Goal: Communication & Community: Connect with others

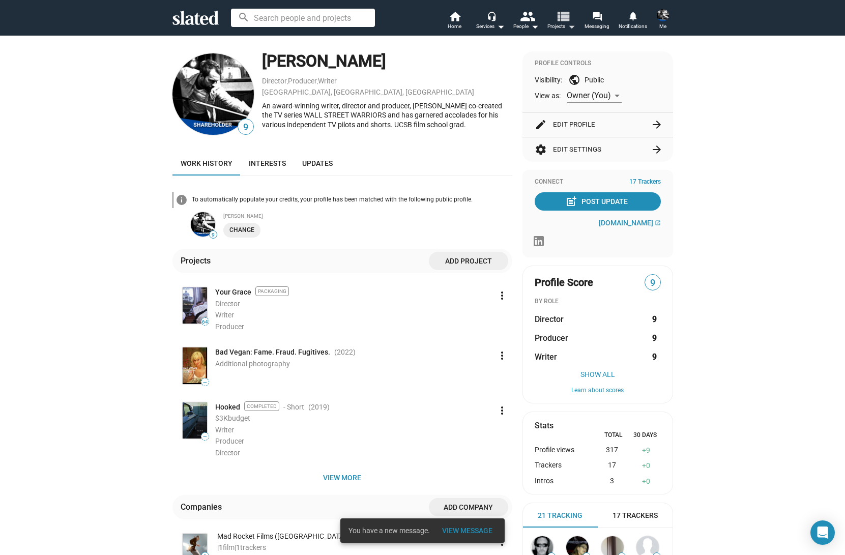
click at [562, 26] on span "Projects arrow_drop_down" at bounding box center [562, 26] width 28 height 12
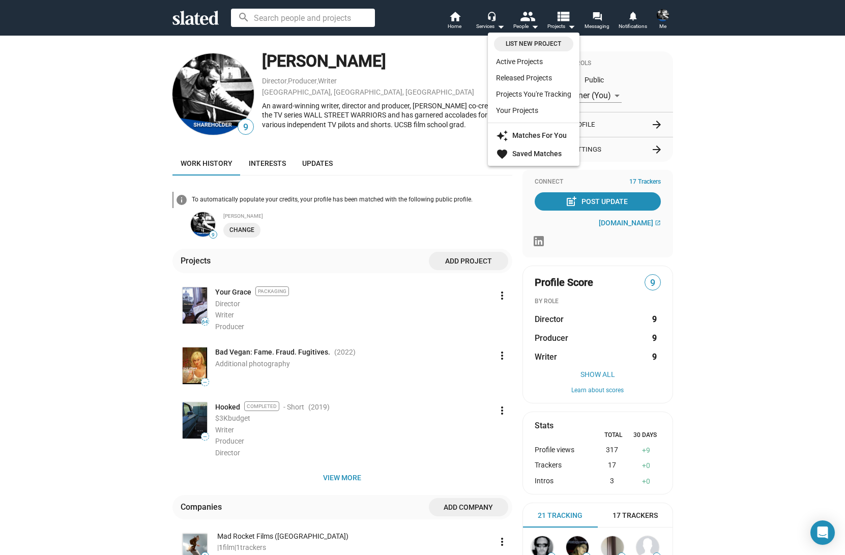
click at [599, 28] on div at bounding box center [422, 277] width 845 height 555
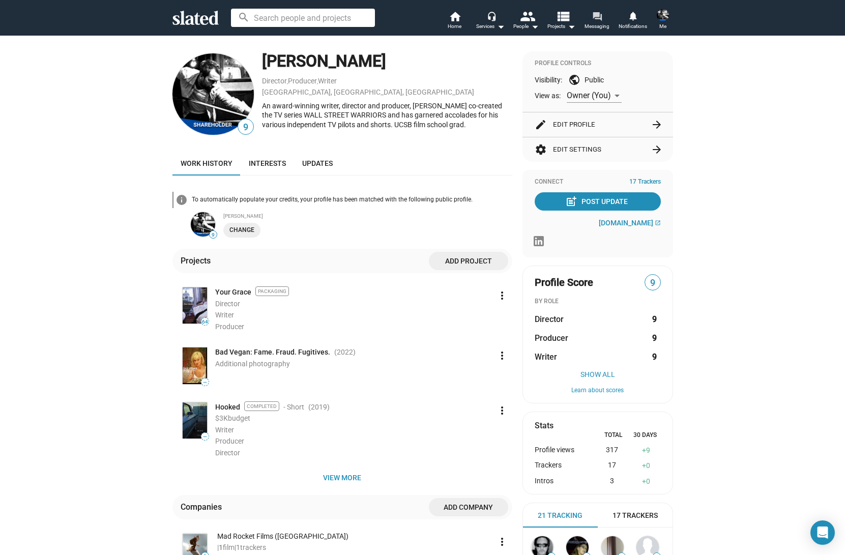
click at [596, 26] on span "Messaging" at bounding box center [597, 26] width 25 height 12
